Goal: Transaction & Acquisition: Purchase product/service

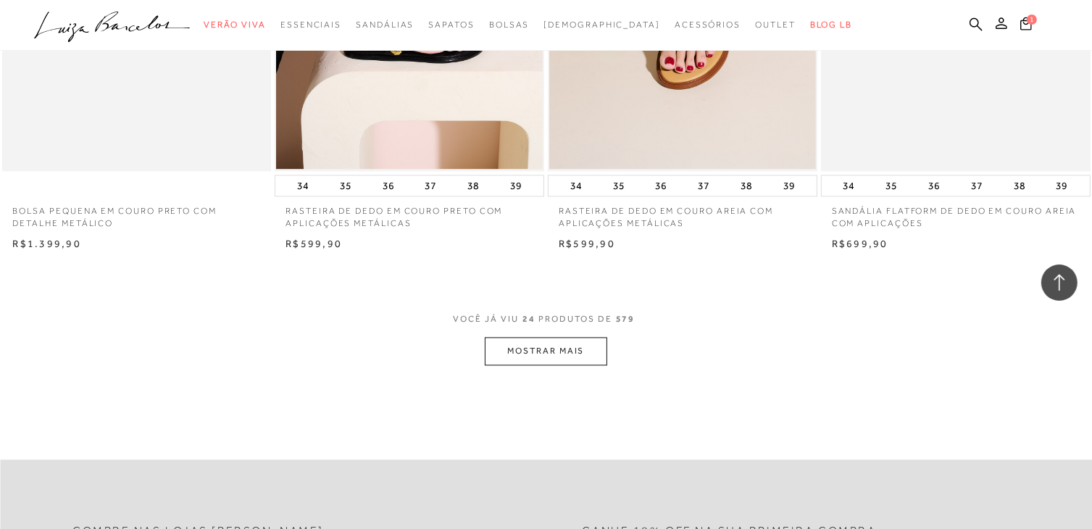
scroll to position [2897, 0]
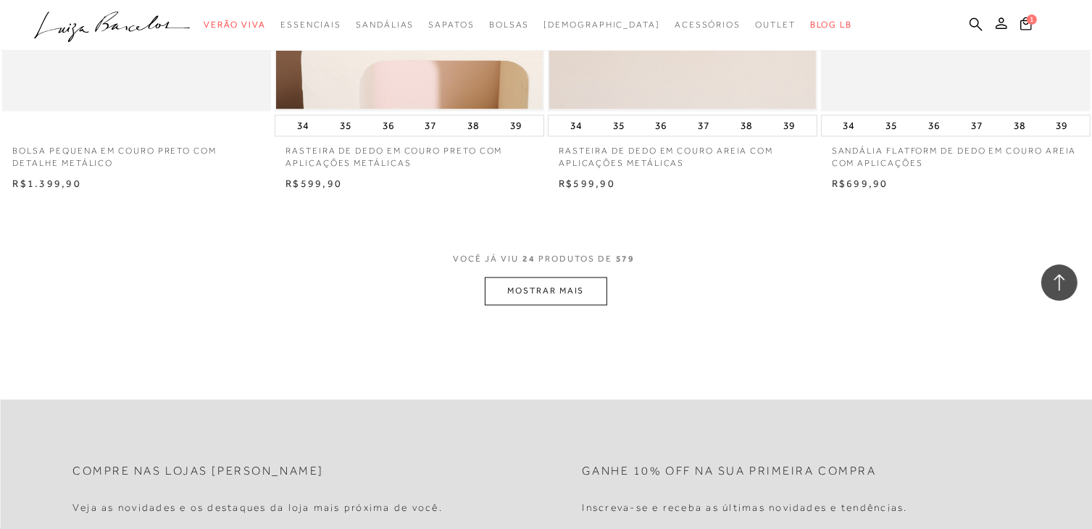
click at [576, 296] on button "MOSTRAR MAIS" at bounding box center [546, 291] width 122 height 28
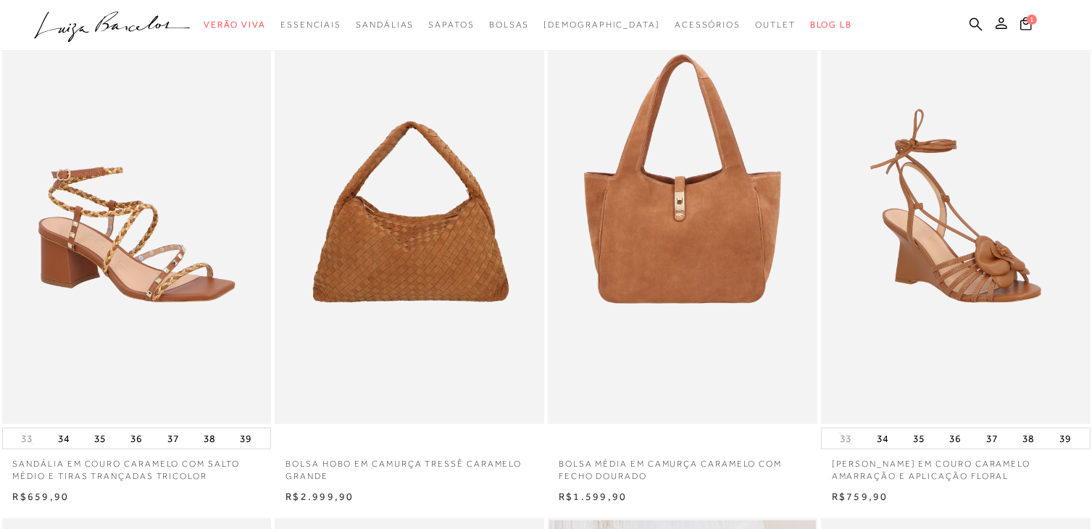
scroll to position [0, 0]
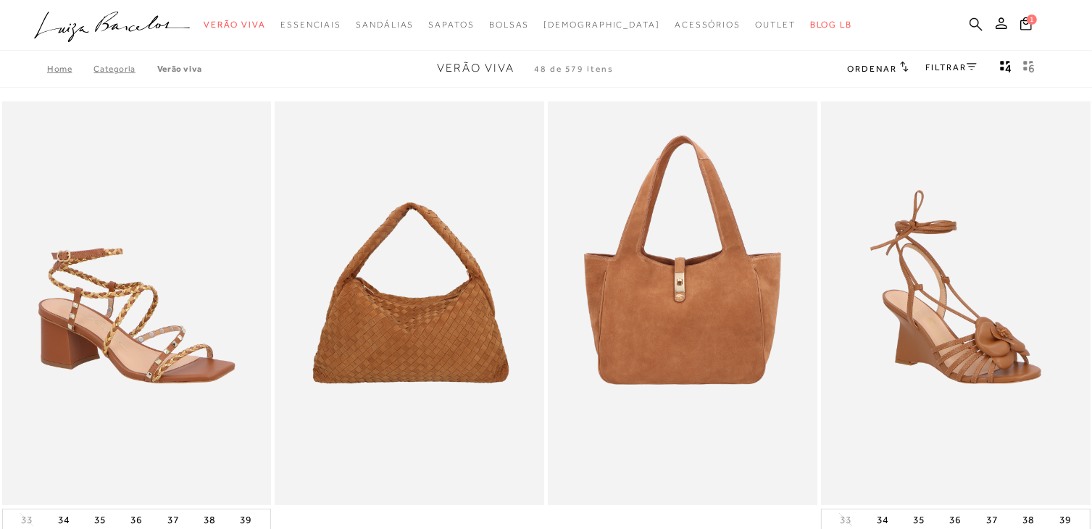
click at [976, 19] on icon at bounding box center [975, 23] width 13 height 13
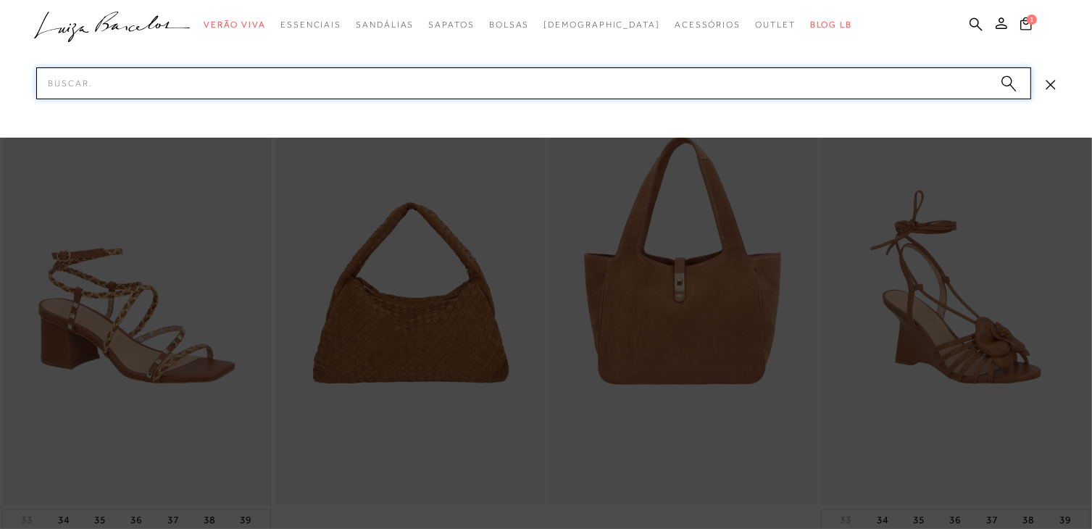
click at [587, 91] on input "Pesquisar" at bounding box center [533, 83] width 994 height 32
type input "anabela"
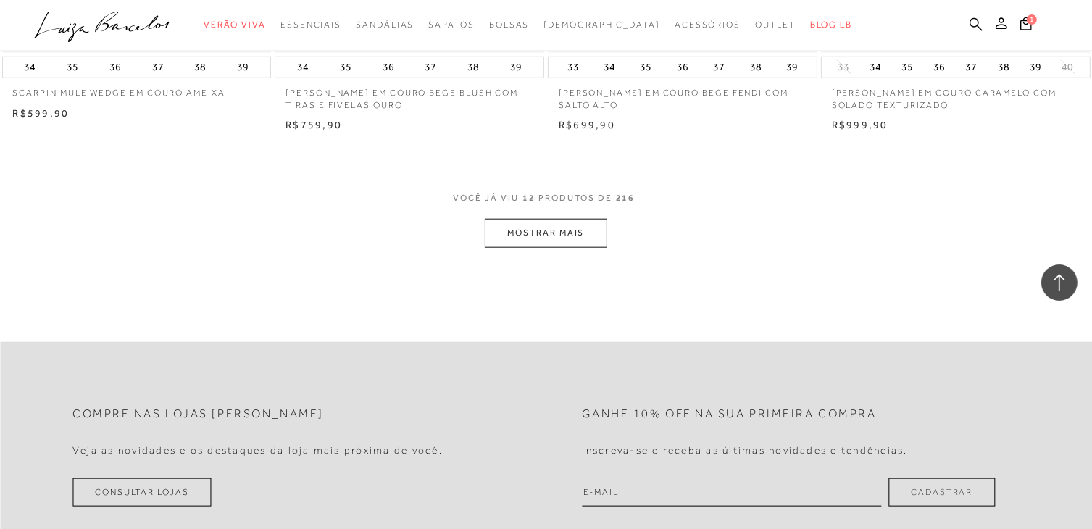
scroll to position [1521, 0]
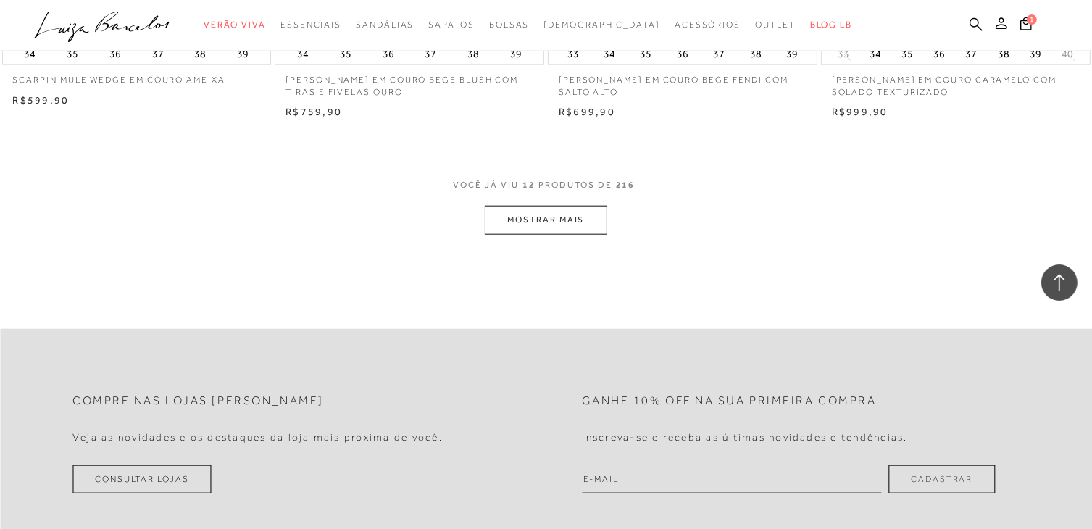
click at [566, 221] on button "MOSTRAR MAIS" at bounding box center [546, 220] width 122 height 28
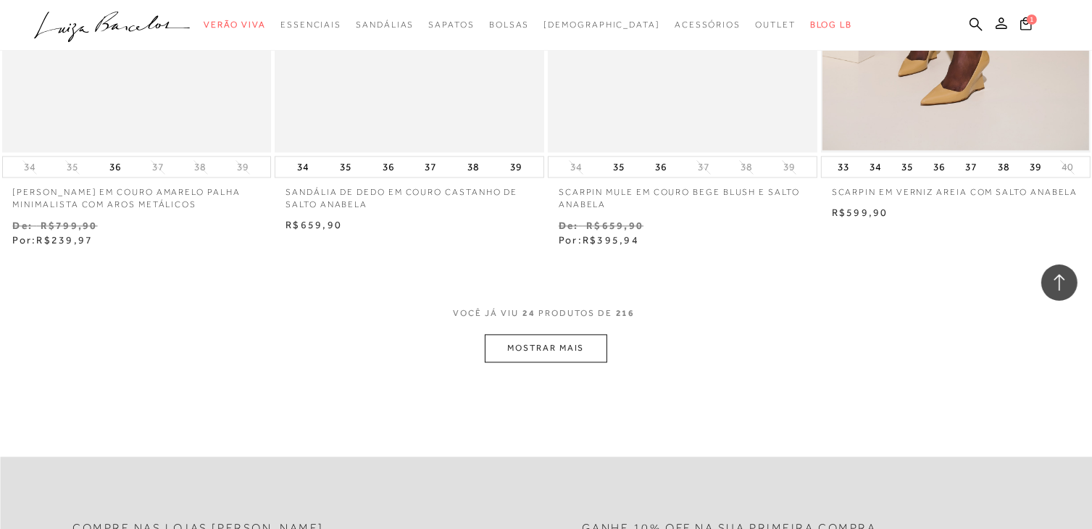
scroll to position [2970, 0]
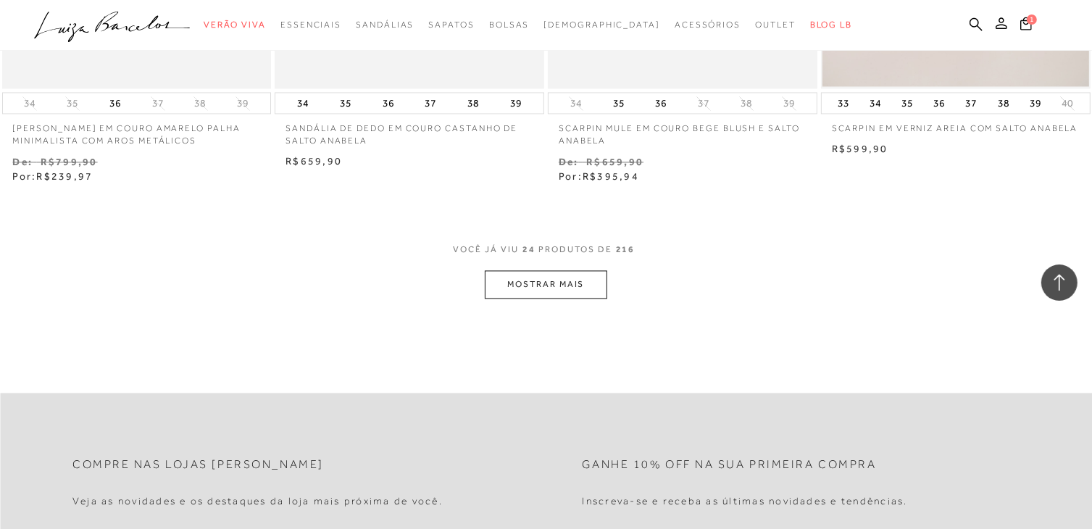
click at [571, 289] on button "MOSTRAR MAIS" at bounding box center [546, 284] width 122 height 28
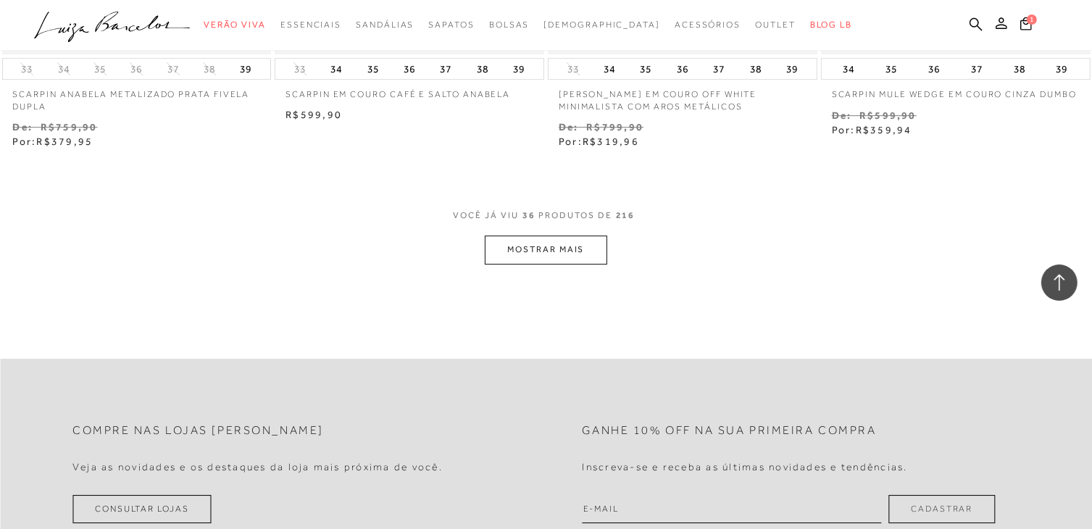
scroll to position [4576, 0]
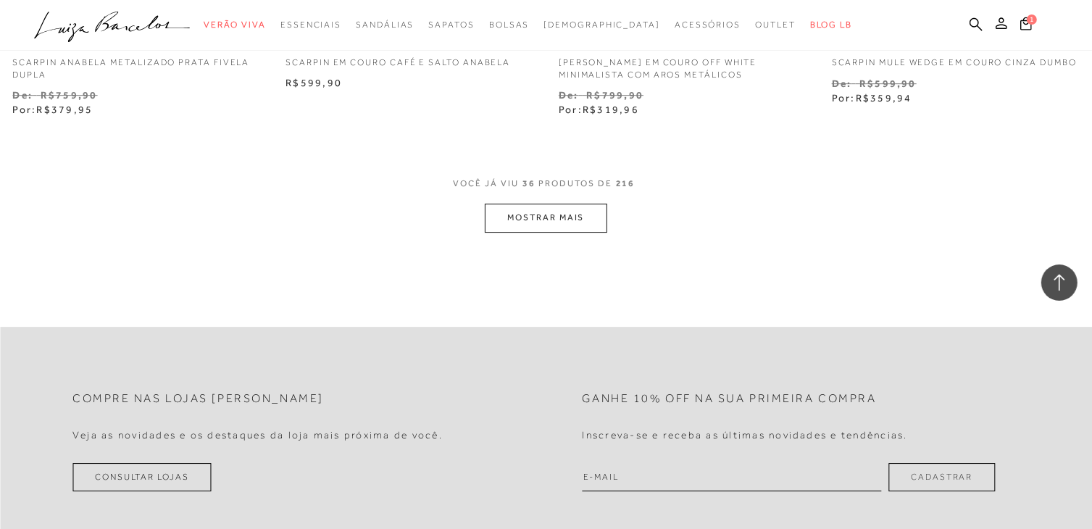
click at [580, 223] on button "MOSTRAR MAIS" at bounding box center [546, 218] width 122 height 28
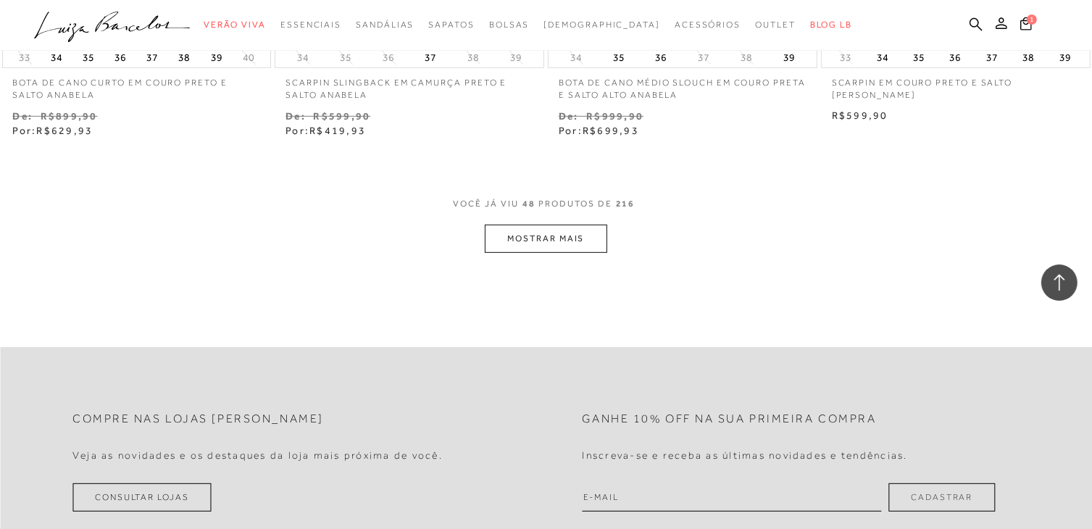
scroll to position [6097, 0]
click at [568, 235] on button "MOSTRAR MAIS" at bounding box center [546, 237] width 122 height 28
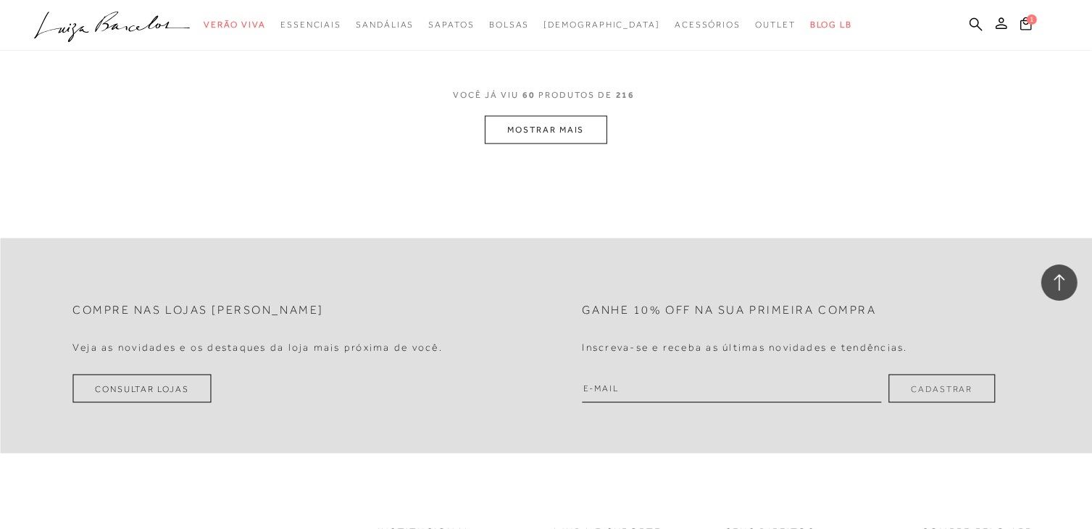
scroll to position [7745, 0]
click at [580, 138] on button "MOSTRAR MAIS" at bounding box center [546, 129] width 122 height 28
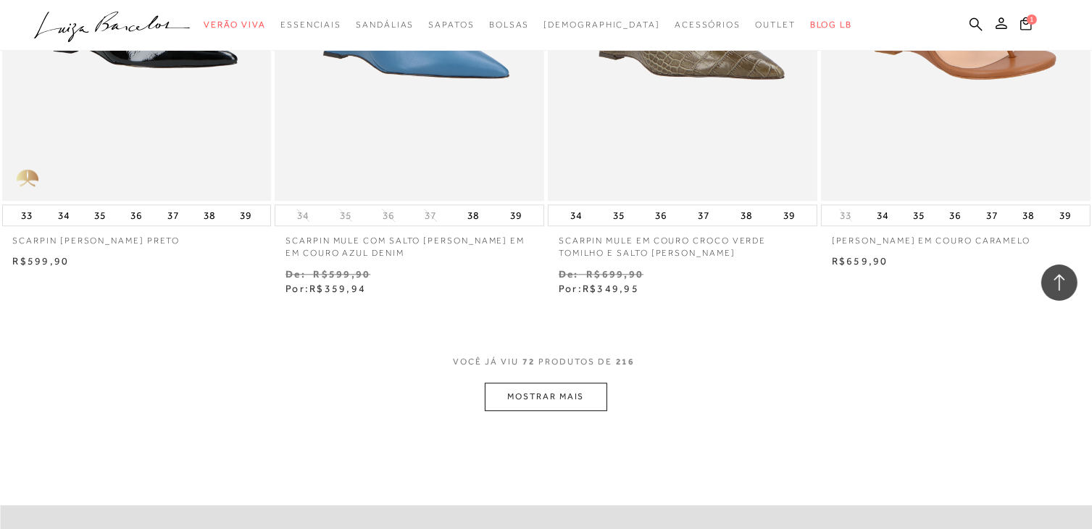
scroll to position [9049, 0]
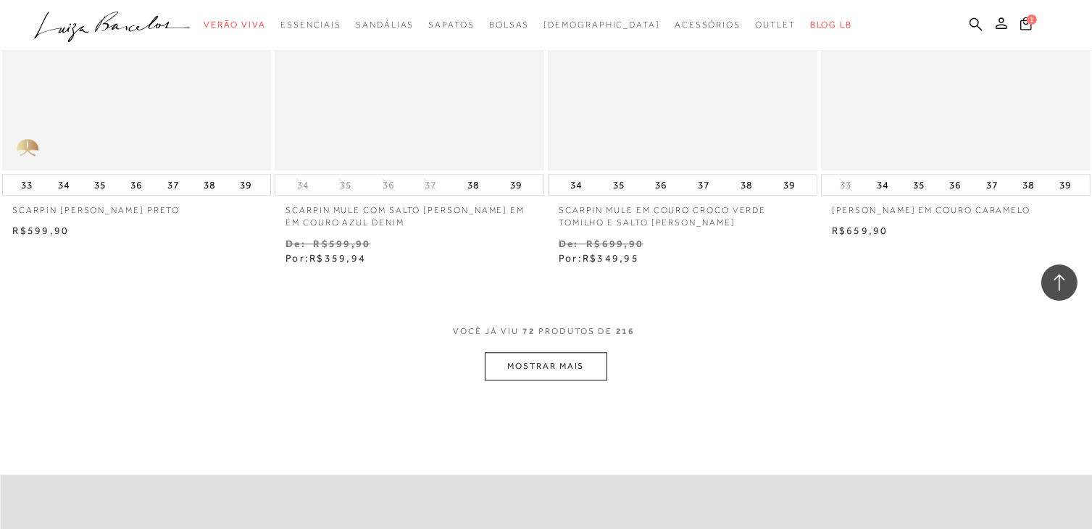
click at [564, 369] on button "MOSTRAR MAIS" at bounding box center [546, 366] width 122 height 28
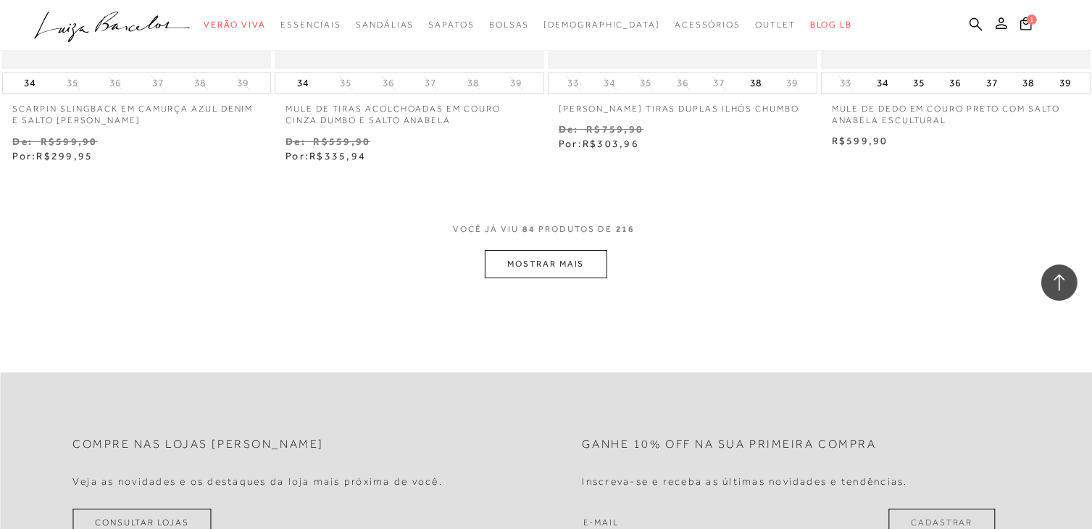
scroll to position [10715, 0]
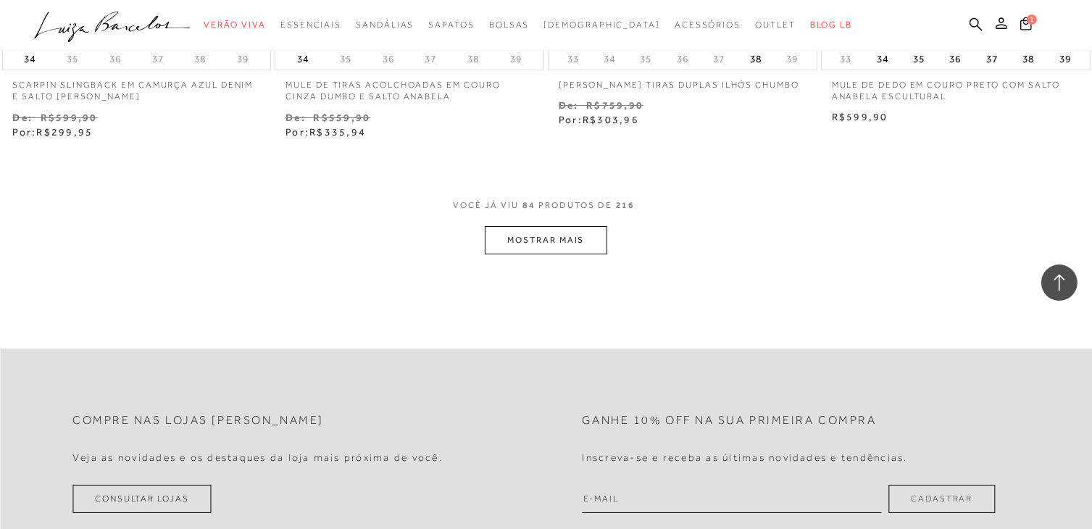
click at [594, 249] on button "MOSTRAR MAIS" at bounding box center [546, 240] width 122 height 28
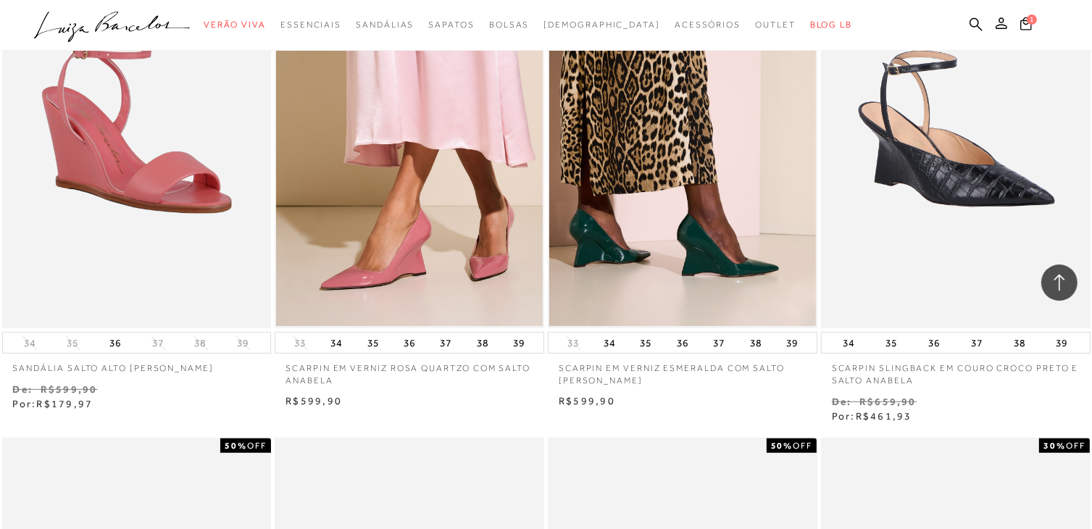
scroll to position [11439, 0]
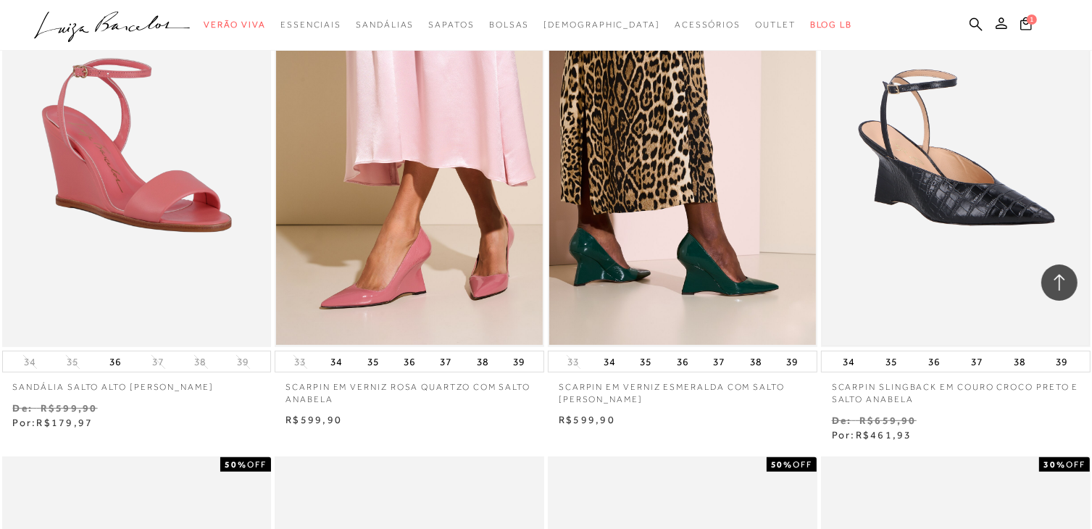
click at [908, 207] on img at bounding box center [955, 146] width 267 height 400
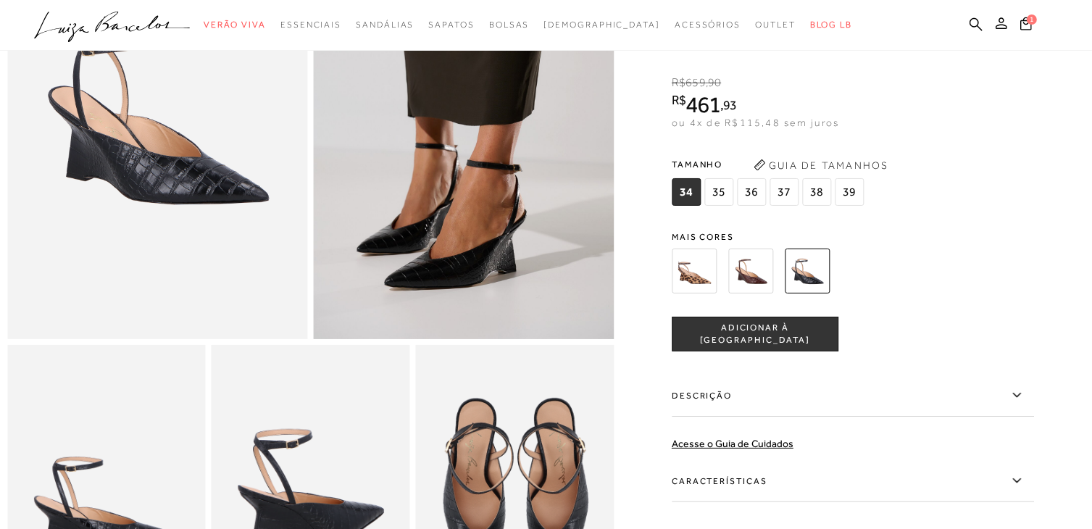
scroll to position [217, 0]
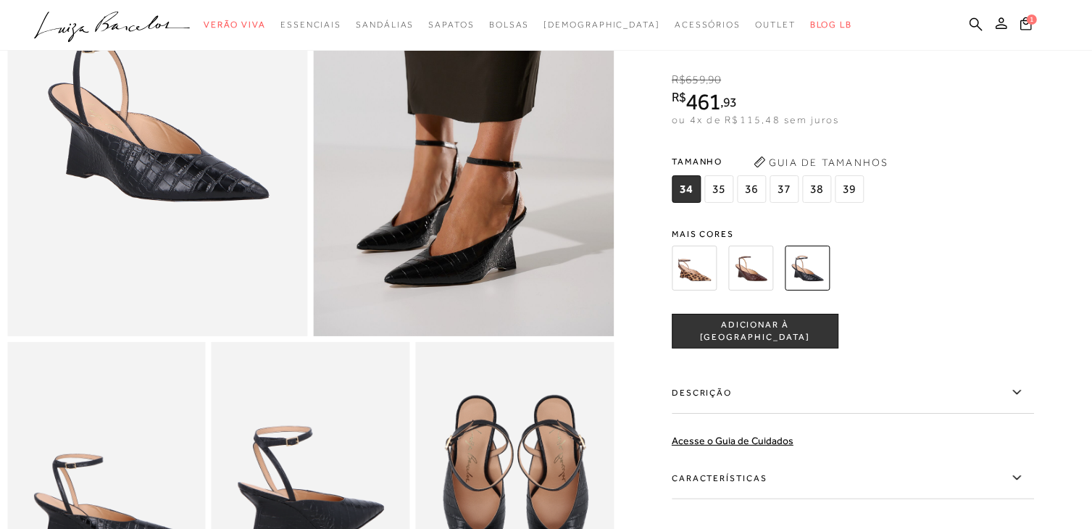
click at [724, 203] on span "35" at bounding box center [718, 189] width 29 height 28
click at [776, 348] on button "ADICIONAR À [GEOGRAPHIC_DATA]" at bounding box center [754, 331] width 167 height 35
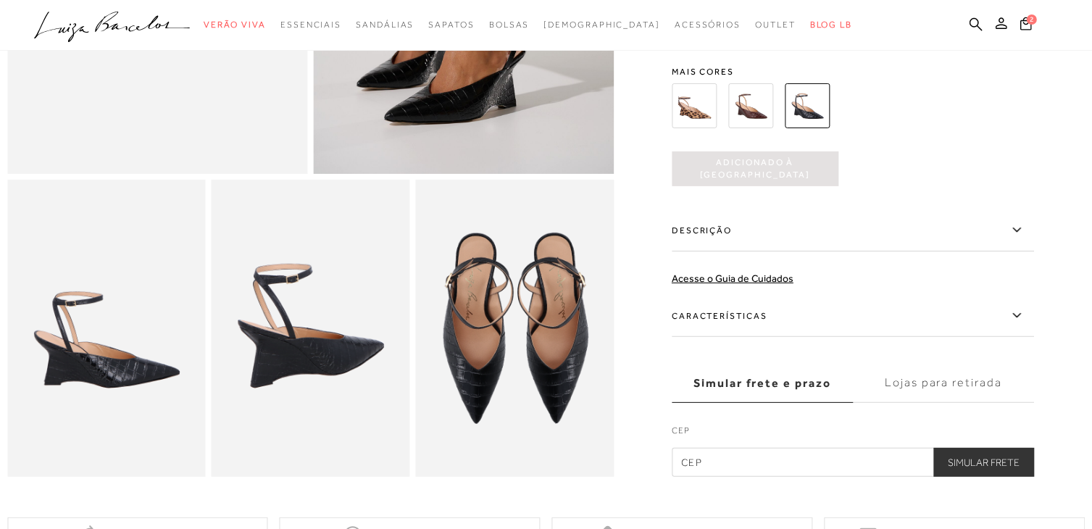
scroll to position [435, 0]
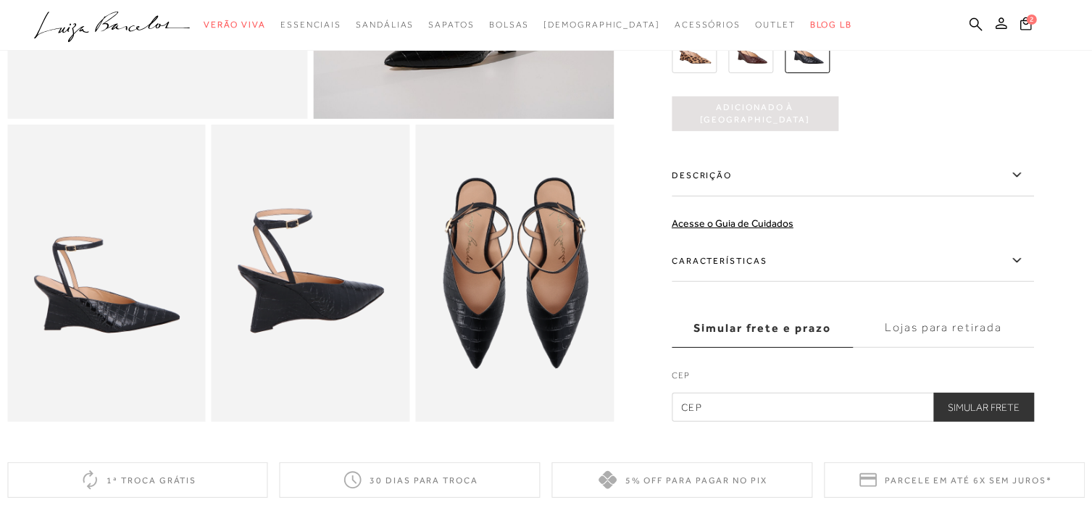
click at [723, 422] on input "text" at bounding box center [852, 407] width 362 height 29
click at [933, 393] on button "Simular Frete" at bounding box center [983, 407] width 101 height 29
click at [1002, 416] on button "Simular Frete" at bounding box center [983, 407] width 101 height 29
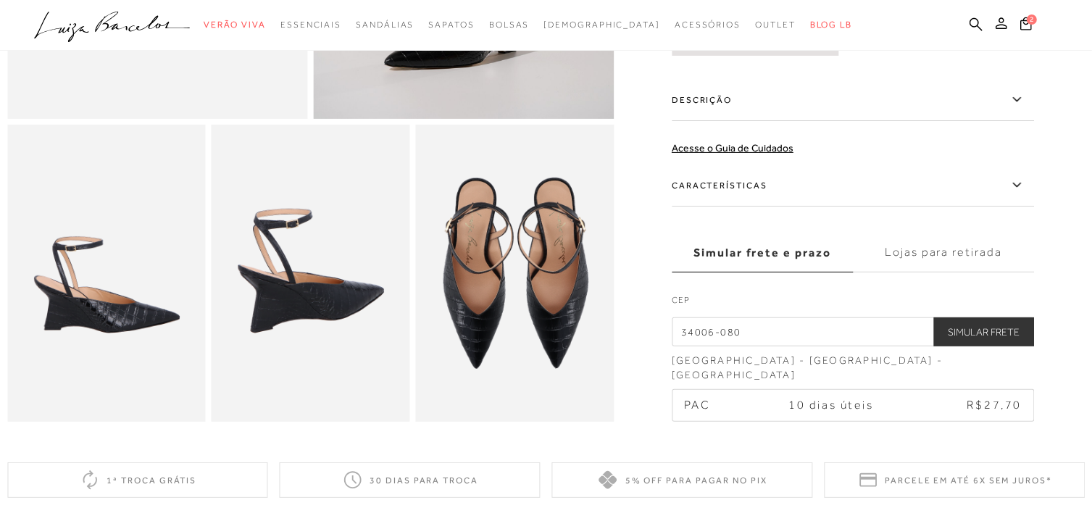
click at [971, 272] on label "Lojas para retirada" at bounding box center [943, 252] width 181 height 39
click at [0, 0] on input "Lojas para retirada" at bounding box center [0, 0] width 0 height 0
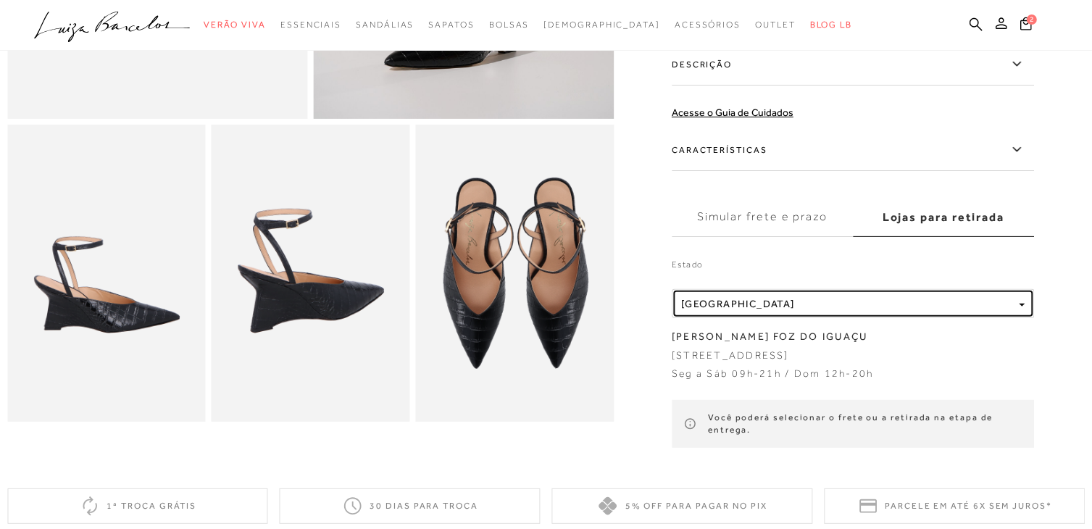
click at [1024, 305] on span "button" at bounding box center [1021, 304] width 6 height 3
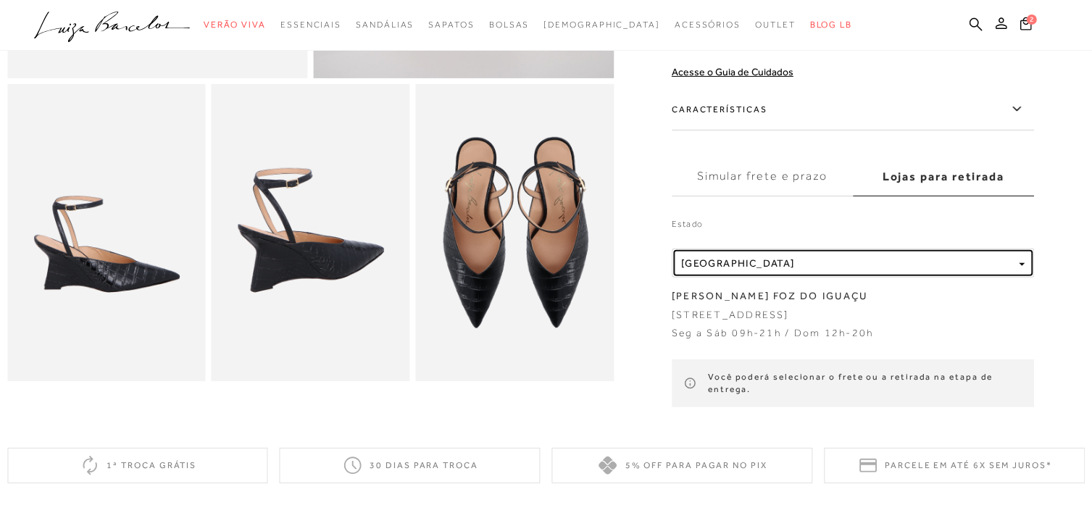
scroll to position [507, 0]
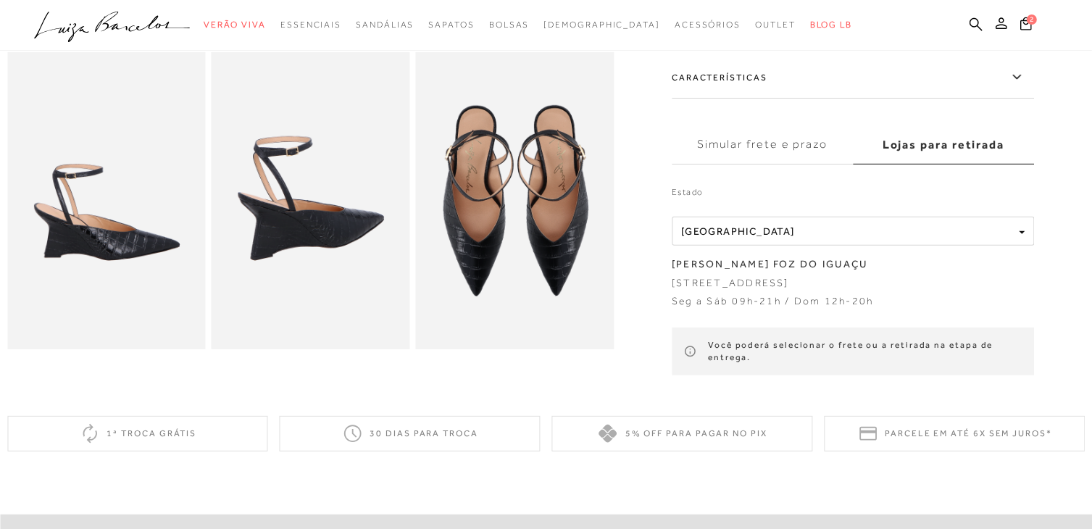
click at [762, 146] on label "Simular frete e prazo" at bounding box center [761, 144] width 181 height 39
click at [0, 0] on input "Simular frete e prazo" at bounding box center [0, 0] width 0 height 0
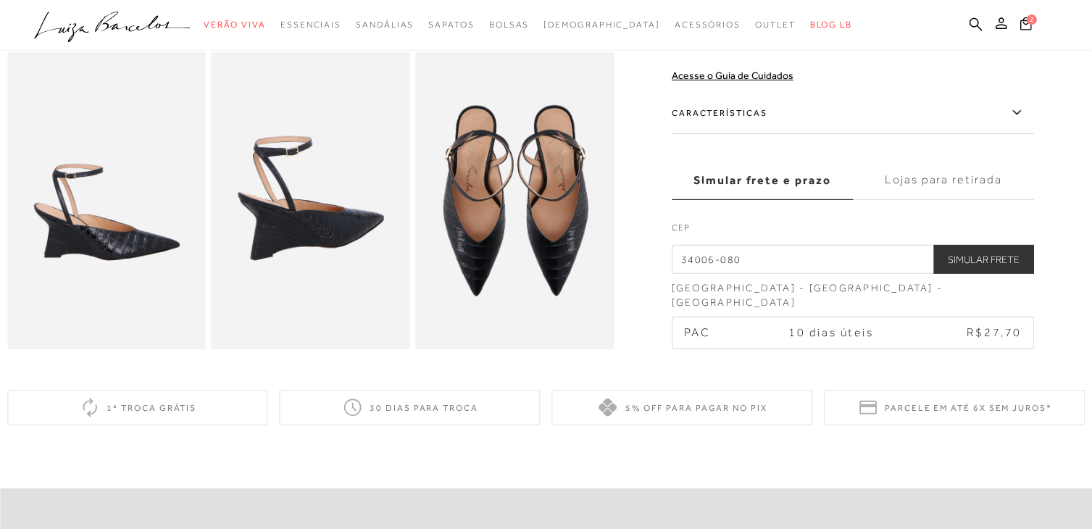
drag, startPoint x: 764, startPoint y: 288, endPoint x: 687, endPoint y: 288, distance: 77.5
click at [687, 275] on input "34006-080" at bounding box center [852, 260] width 362 height 29
click at [685, 275] on input "34006-080" at bounding box center [852, 260] width 362 height 29
type input "30150-321"
click at [1001, 275] on button "Simular Frete" at bounding box center [983, 260] width 101 height 29
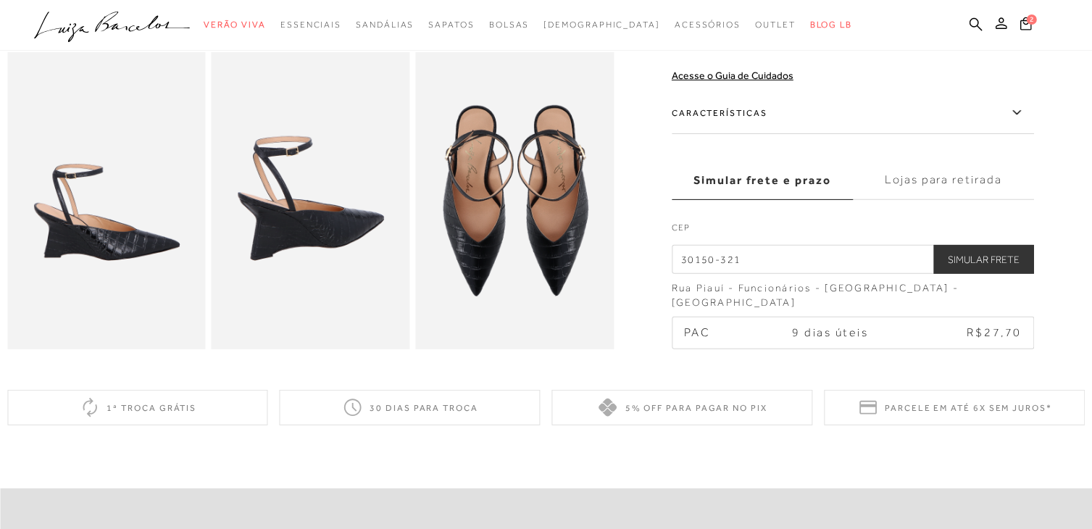
click at [960, 200] on label "Lojas para retirada" at bounding box center [943, 180] width 181 height 39
click at [0, 0] on input "Lojas para retirada" at bounding box center [0, 0] width 0 height 0
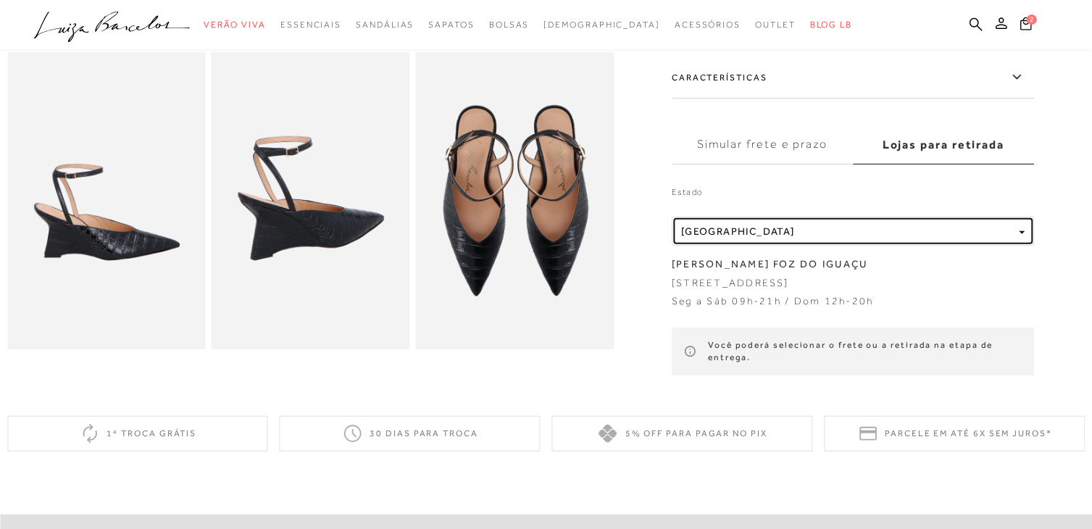
click at [1024, 227] on div "button" at bounding box center [1021, 231] width 6 height 12
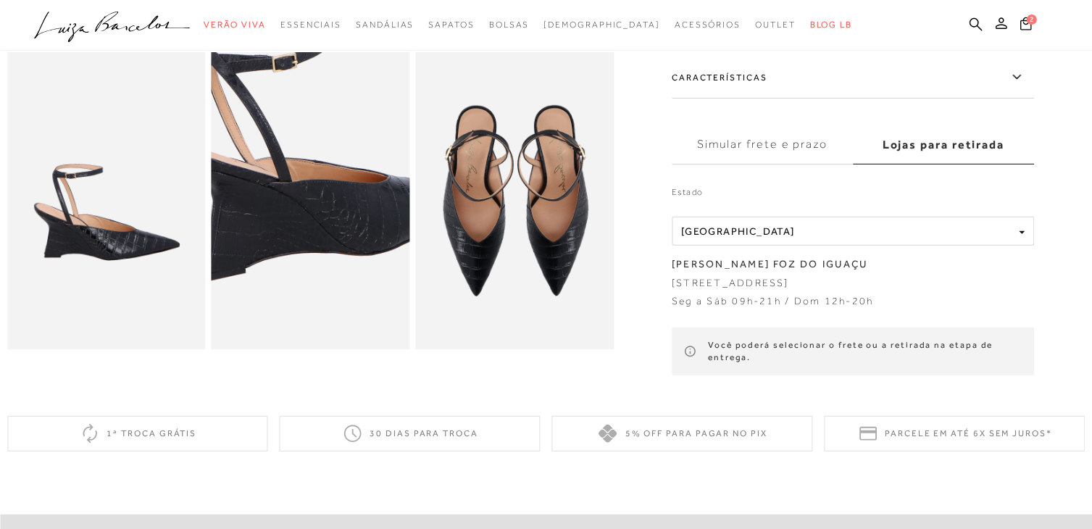
click at [300, 253] on img at bounding box center [320, 160] width 396 height 595
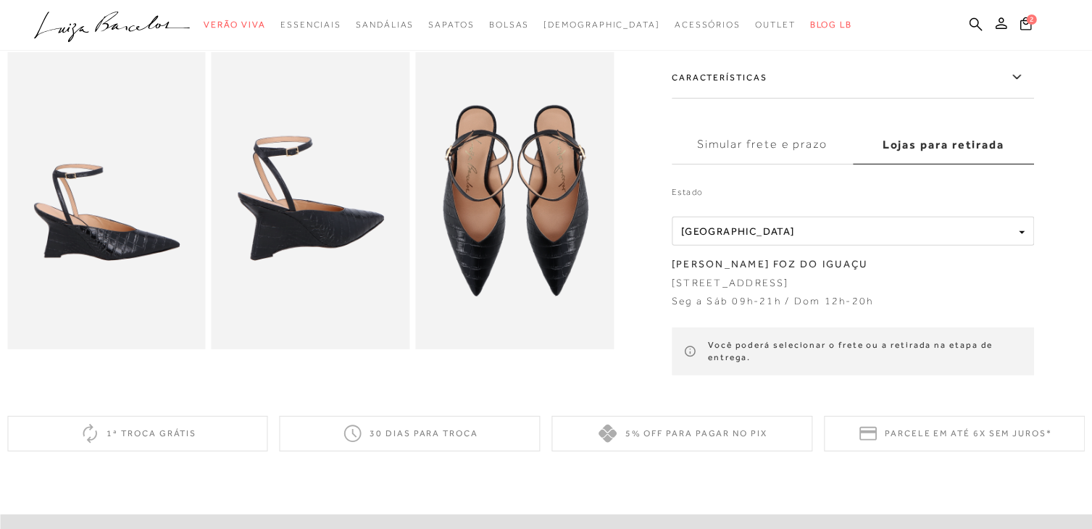
click at [478, 235] on img at bounding box center [514, 201] width 198 height 298
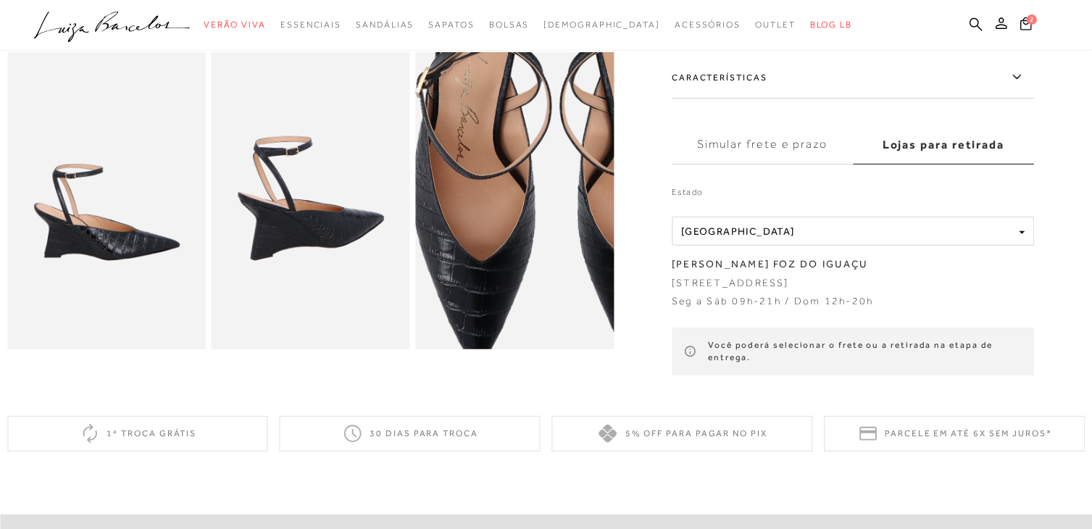
click at [478, 235] on img at bounding box center [554, 177] width 396 height 595
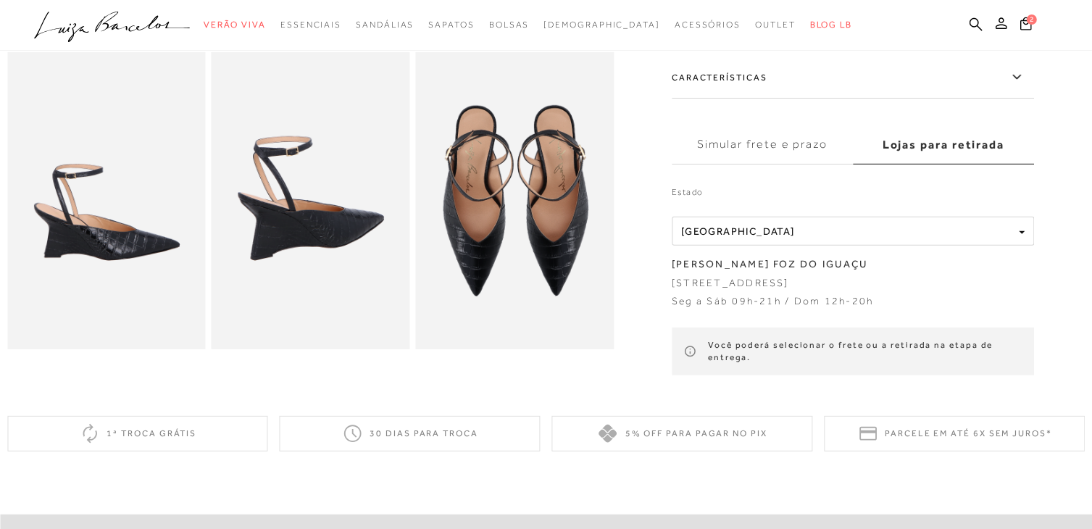
click at [374, 235] on img at bounding box center [311, 201] width 198 height 298
